Goal: Information Seeking & Learning: Learn about a topic

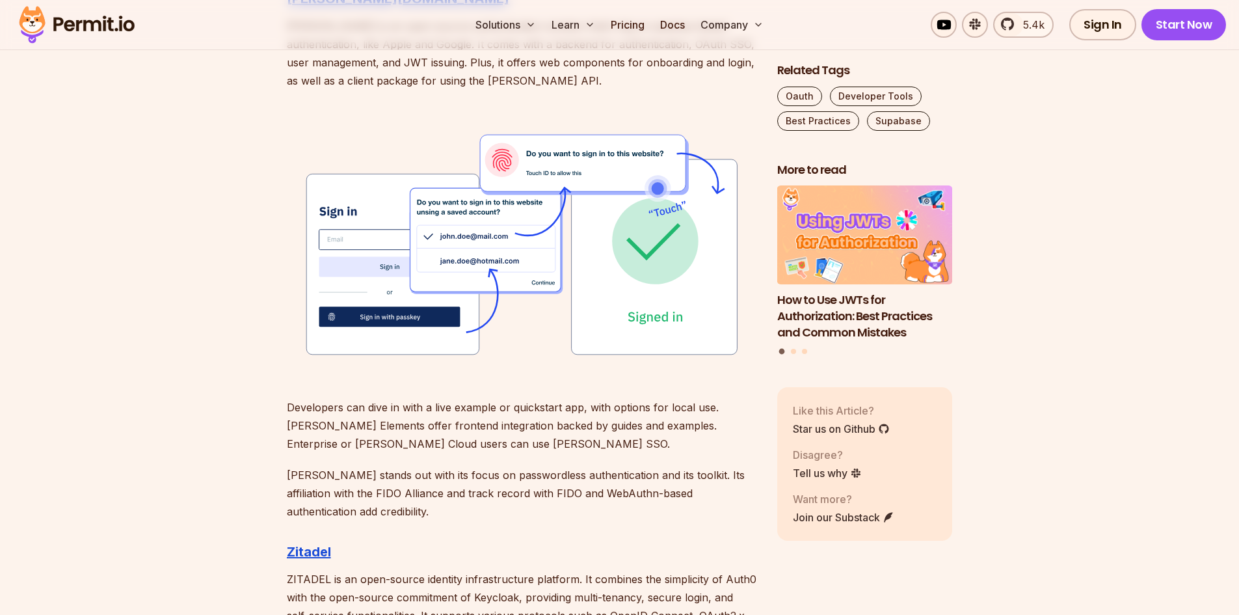
scroll to position [1691, 0]
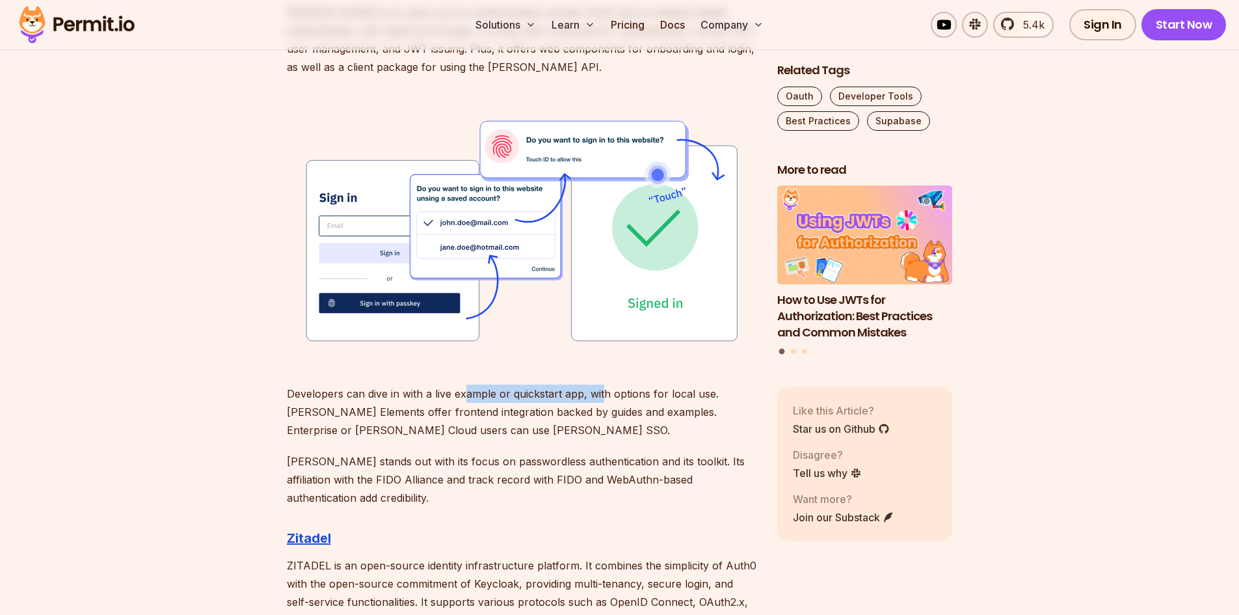
drag, startPoint x: 466, startPoint y: 395, endPoint x: 604, endPoint y: 399, distance: 137.3
click at [604, 399] on p "Developers can dive in with a live example or quickstart app, with options for …" at bounding box center [522, 411] width 470 height 55
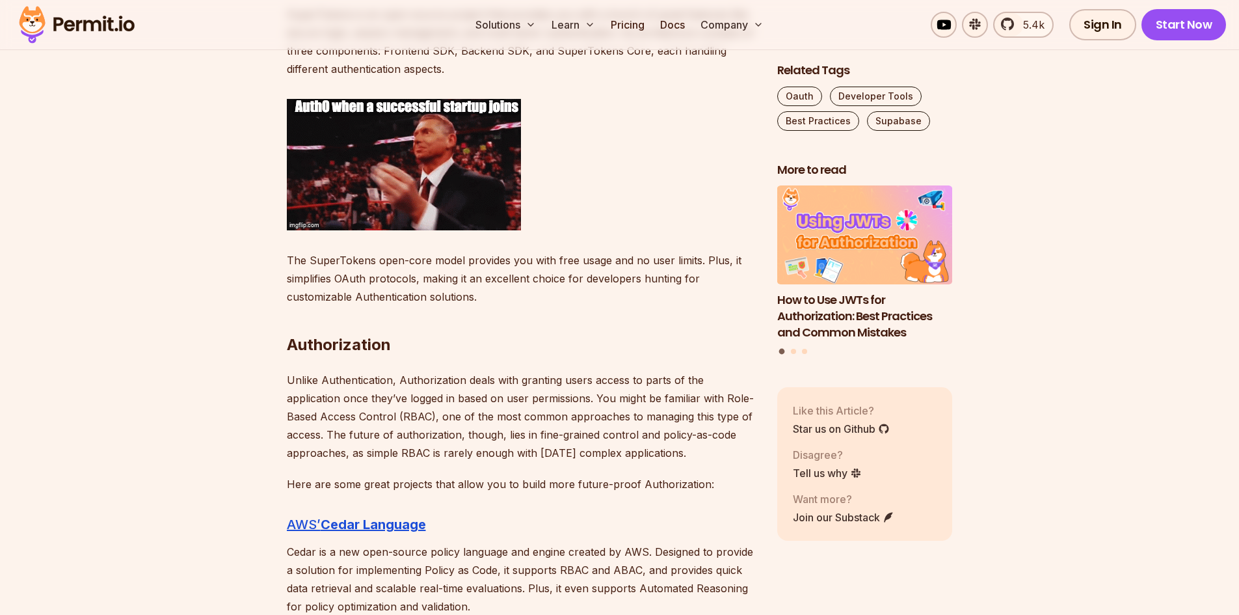
scroll to position [2536, 0]
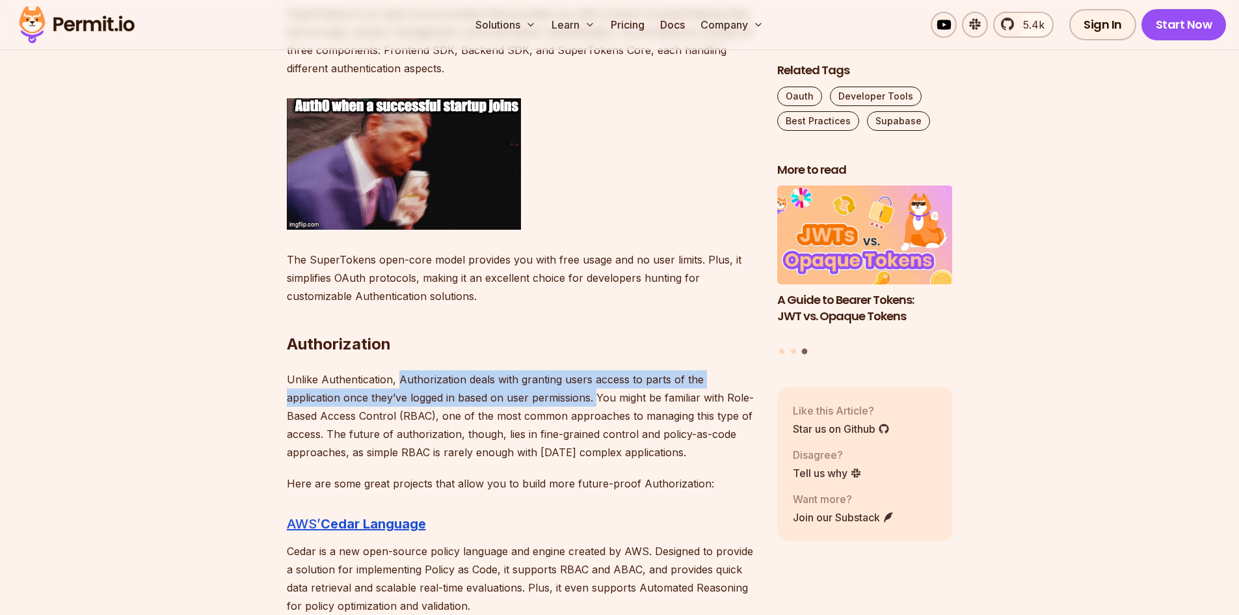
drag, startPoint x: 399, startPoint y: 377, endPoint x: 540, endPoint y: 394, distance: 142.9
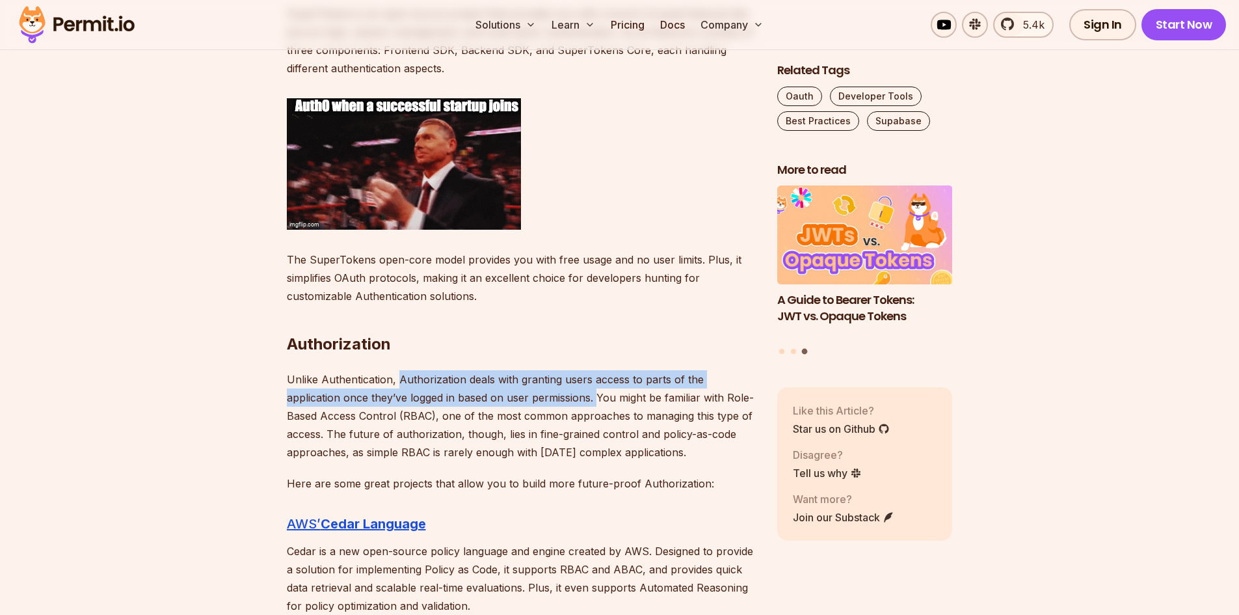
click at [540, 394] on p "Unlike Authentication, Authorization deals with granting users access to parts …" at bounding box center [522, 415] width 470 height 91
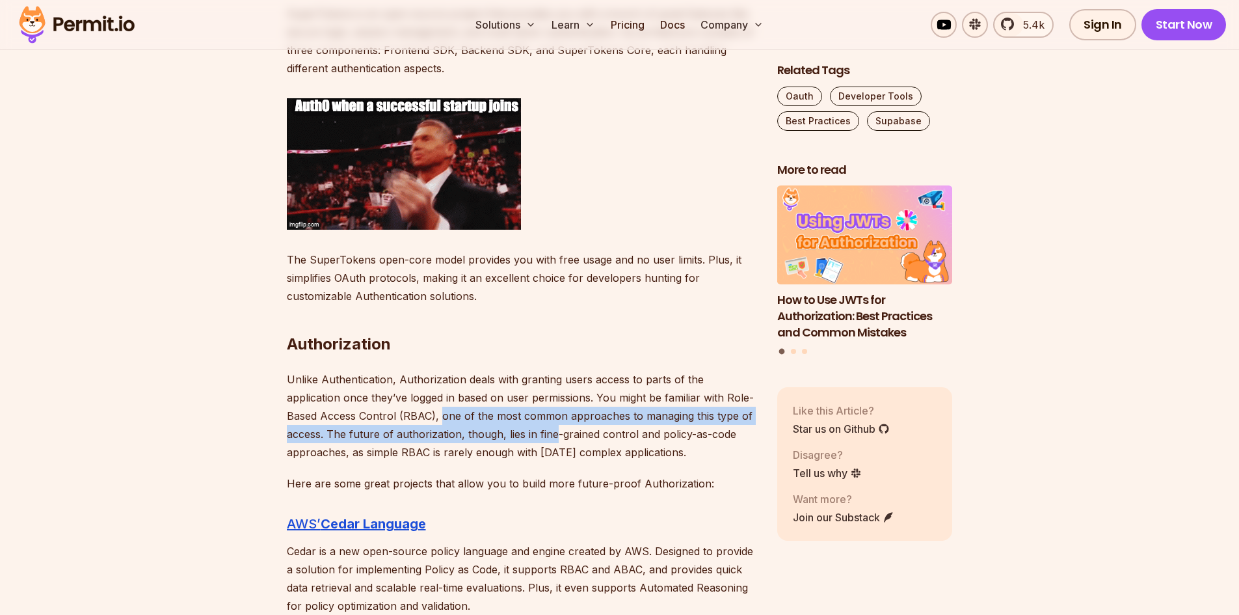
drag, startPoint x: 405, startPoint y: 414, endPoint x: 515, endPoint y: 437, distance: 113.0
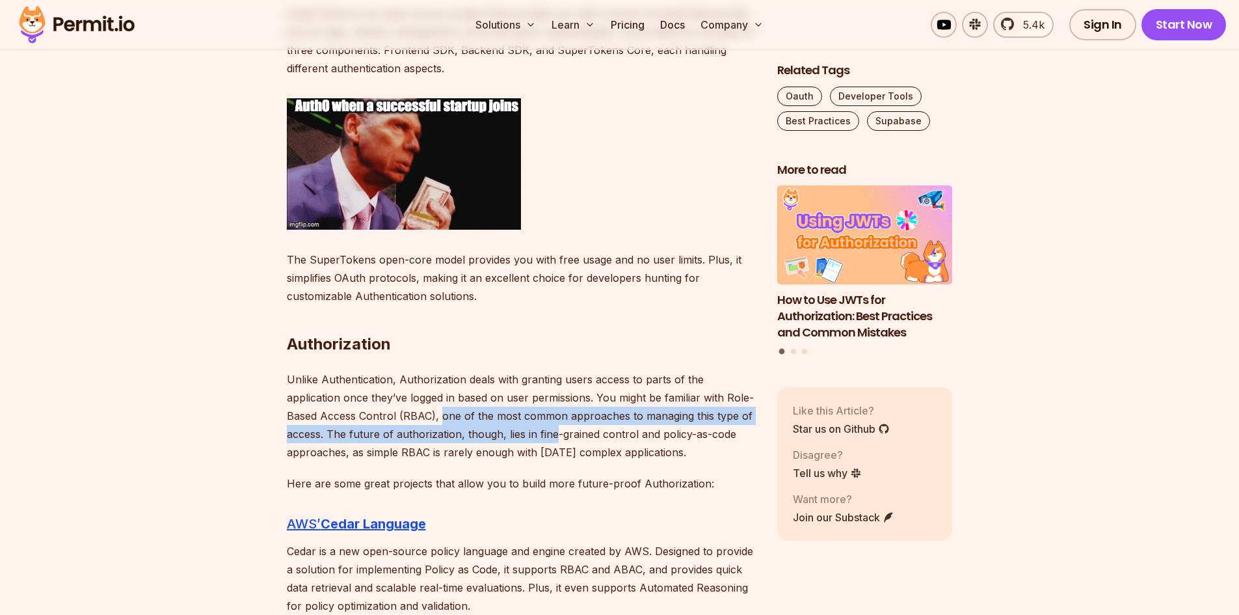
click at [515, 437] on p "Unlike Authentication, Authorization deals with granting users access to parts …" at bounding box center [522, 415] width 470 height 91
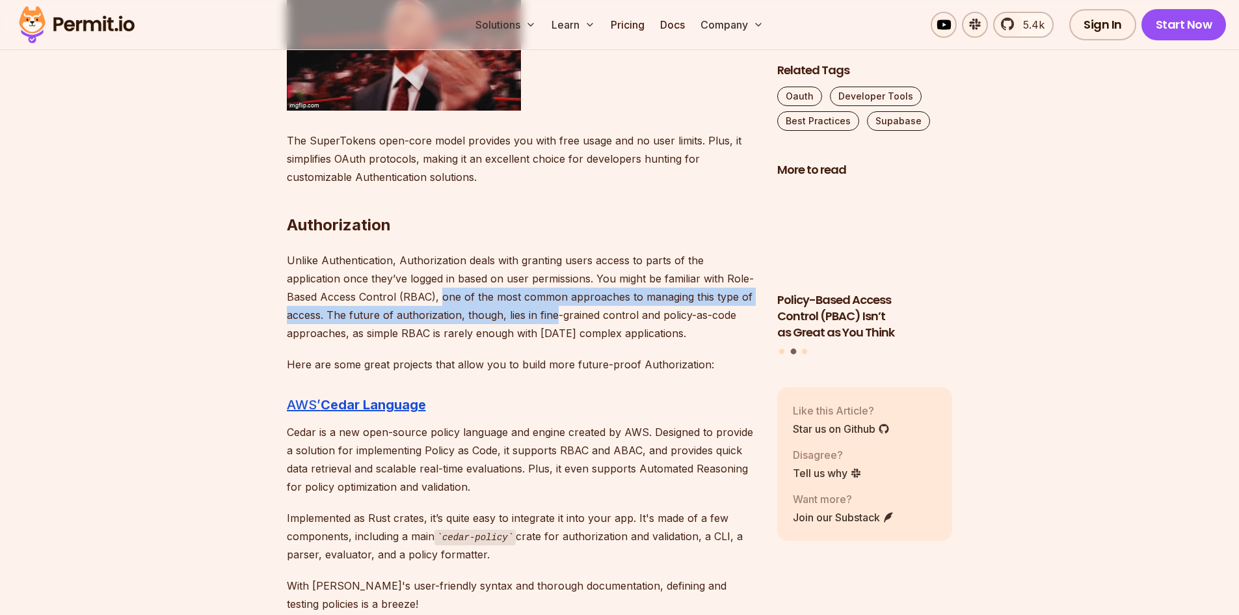
scroll to position [2732, 0]
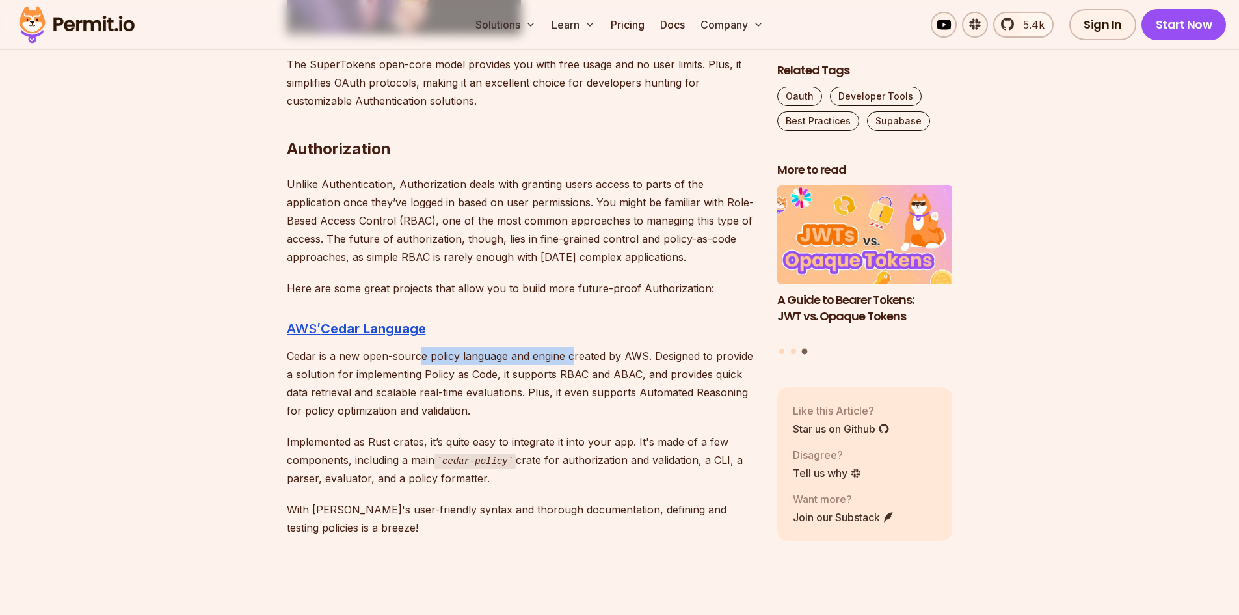
drag, startPoint x: 422, startPoint y: 353, endPoint x: 571, endPoint y: 357, distance: 149.0
click at [571, 357] on p "Cedar is a new open-source policy language and engine created by AWS. Designed …" at bounding box center [522, 383] width 470 height 73
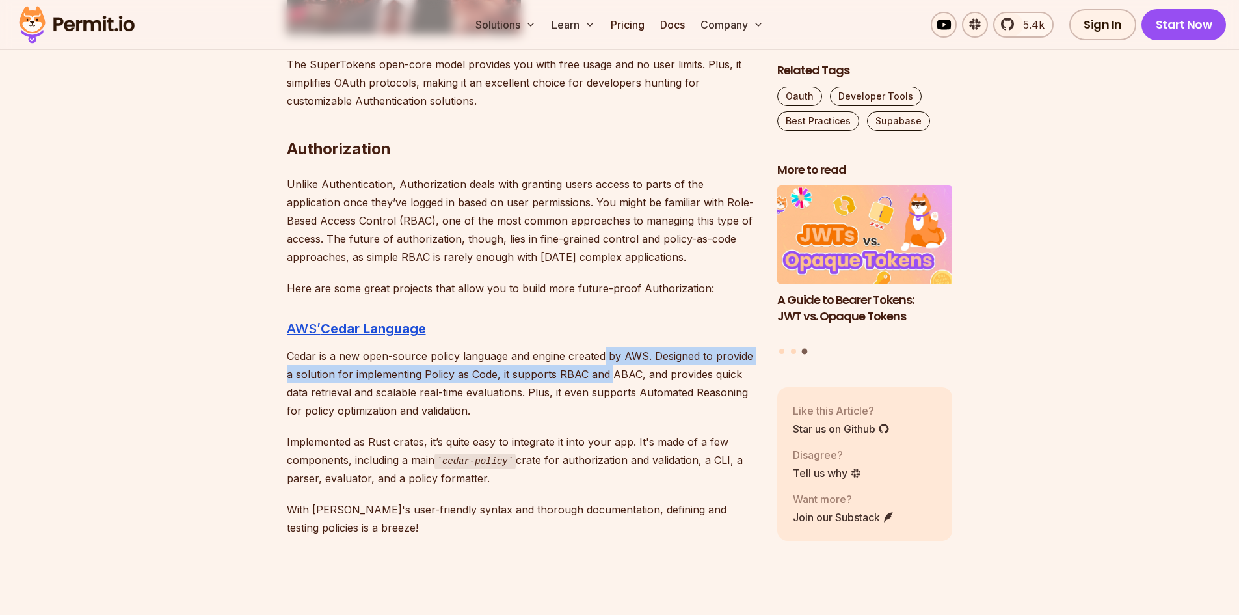
drag, startPoint x: 603, startPoint y: 357, endPoint x: 611, endPoint y: 370, distance: 15.2
click at [611, 370] on p "Cedar is a new open-source policy language and engine created by AWS. Designed …" at bounding box center [522, 383] width 470 height 73
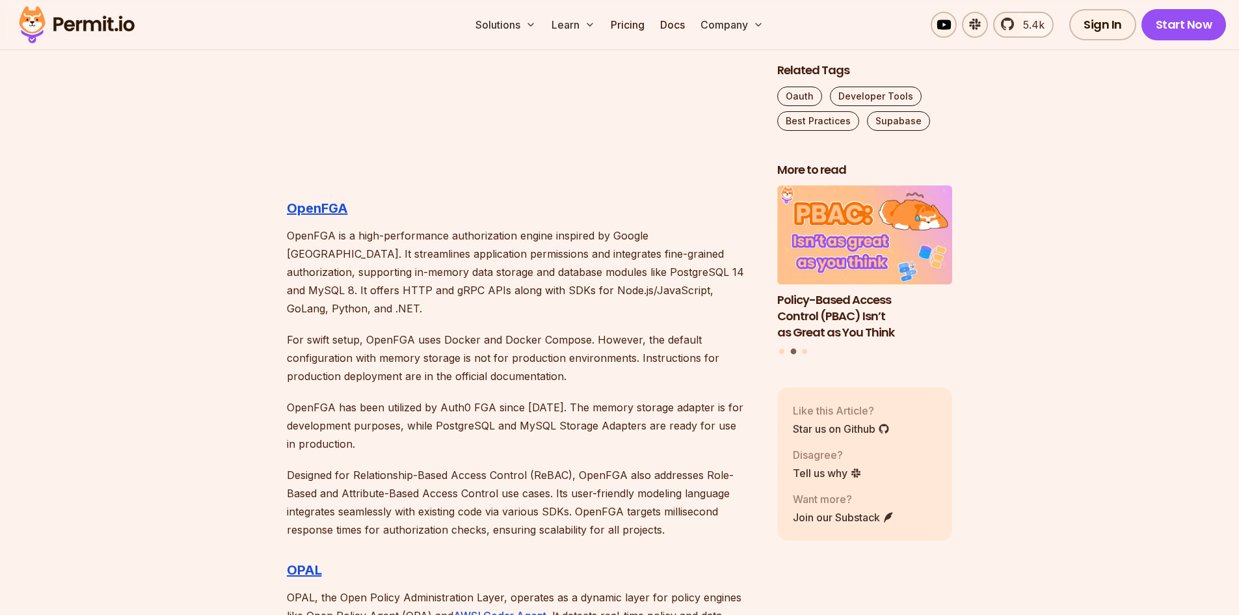
scroll to position [3317, 0]
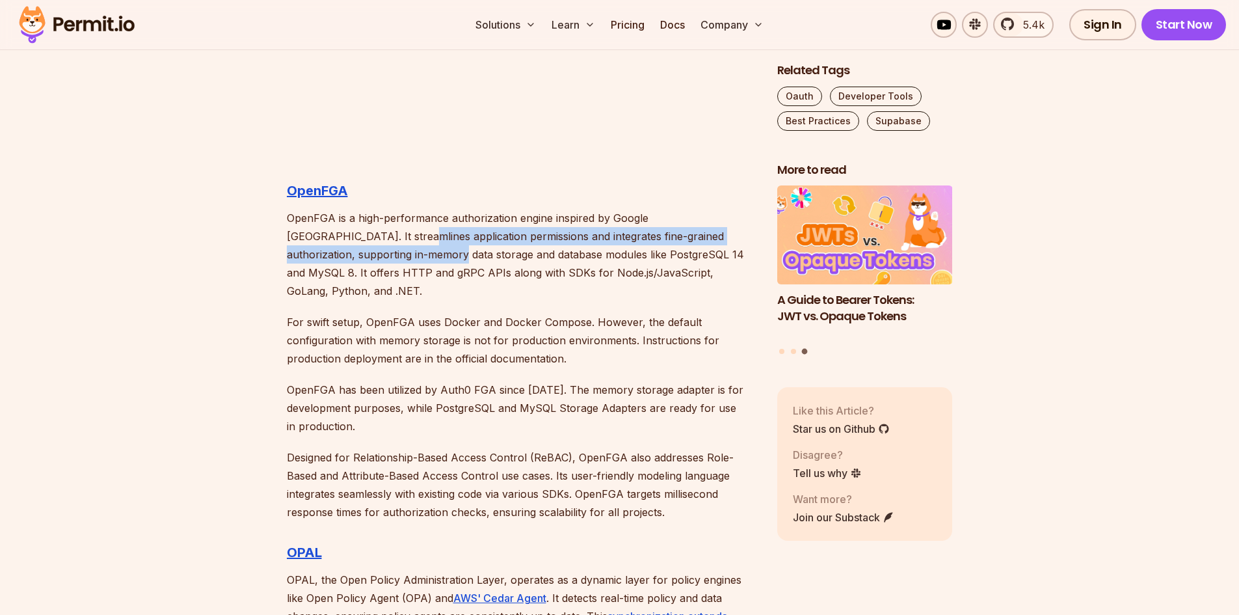
drag, startPoint x: 356, startPoint y: 232, endPoint x: 367, endPoint y: 254, distance: 25.0
click at [367, 254] on p "OpenFGA is a high-performance authorization engine inspired by Google [GEOGRAPH…" at bounding box center [522, 254] width 470 height 91
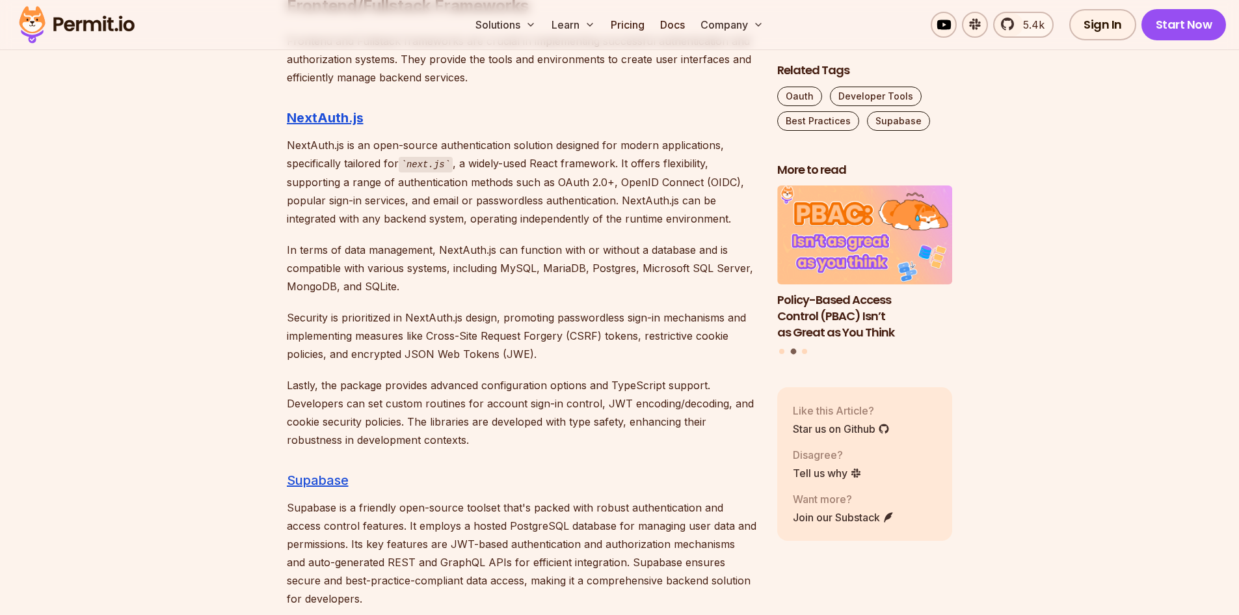
scroll to position [4943, 0]
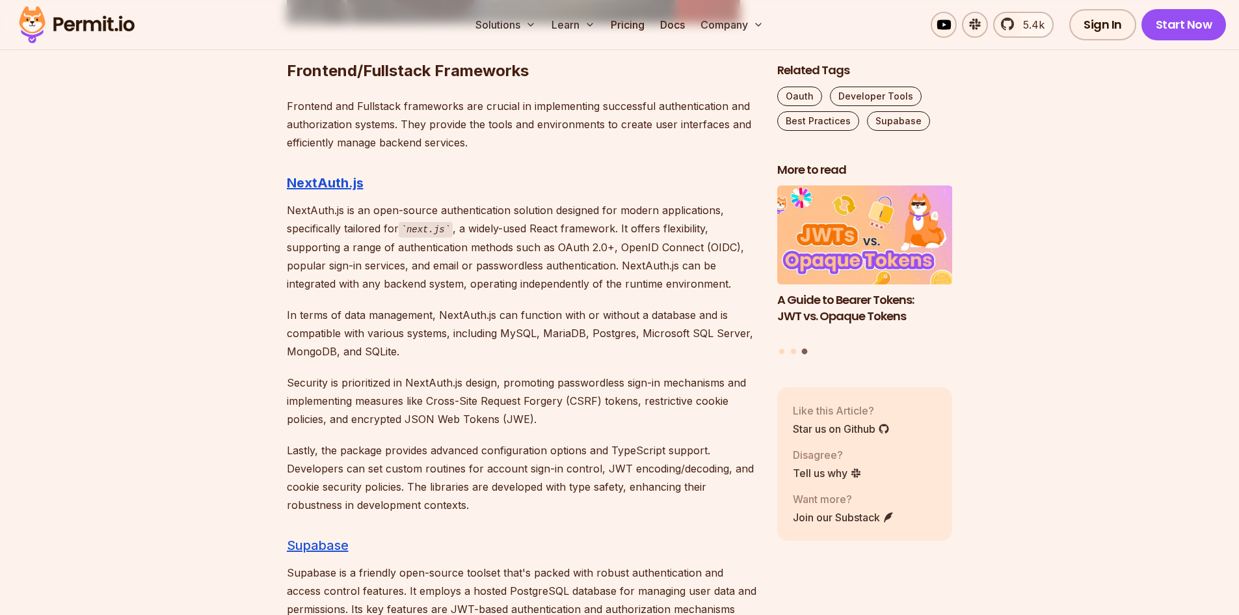
click at [495, 306] on p "In terms of data management, NextAuth.js can function with or without a databas…" at bounding box center [522, 333] width 470 height 55
click at [452, 306] on p "In terms of data management, NextAuth.js can function with or without a databas…" at bounding box center [522, 333] width 470 height 55
